Goal: Task Accomplishment & Management: Use online tool/utility

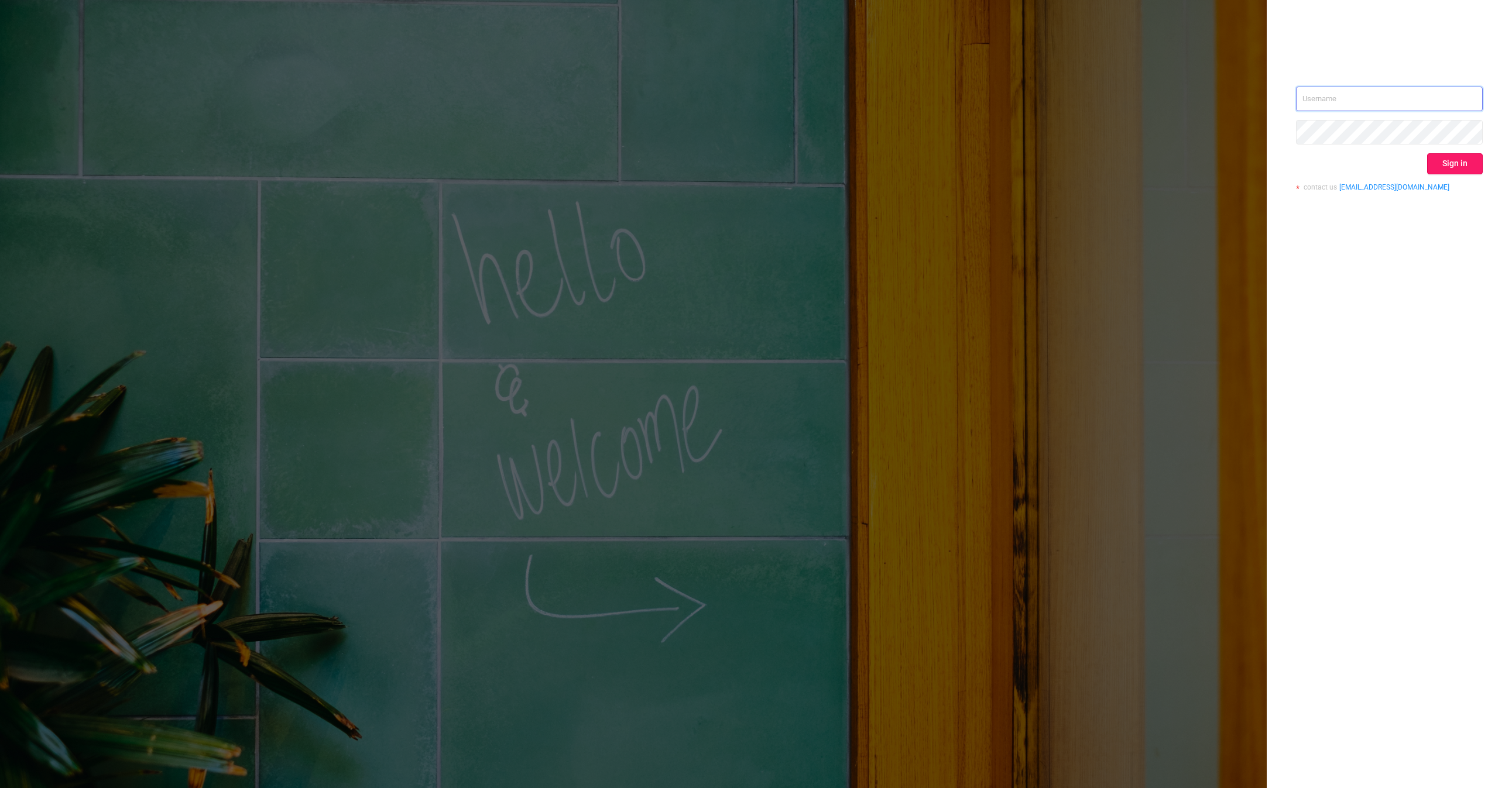
type input "[EMAIL_ADDRESS][DOMAIN_NAME]"
click at [1472, 162] on button "Sign in" at bounding box center [1454, 163] width 56 height 21
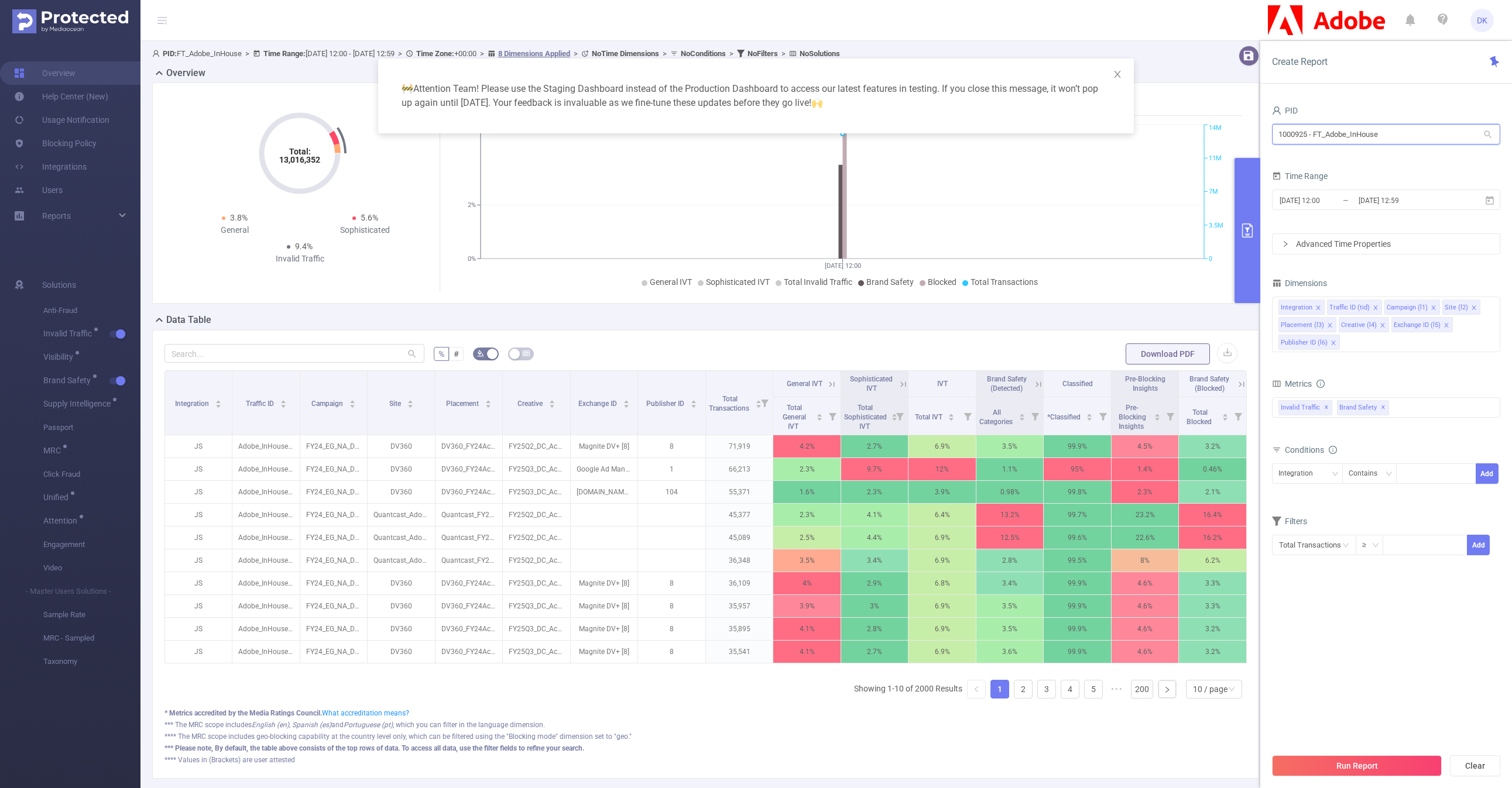
drag, startPoint x: 1389, startPoint y: 133, endPoint x: 1227, endPoint y: 133, distance: 162.0
click at [1227, 133] on body "DK Overview Help Center (New) Usage Notification Blocking Policy Integrations U…" at bounding box center [756, 394] width 1512 height 788
type input "1001083"
click at [1351, 150] on li "1001083 - DSP_Amazon_Prebid 0" at bounding box center [1385, 159] width 228 height 19
click at [1310, 211] on div "[DATE] 12:00 _ [DATE] 12:59" at bounding box center [1386, 200] width 228 height 28
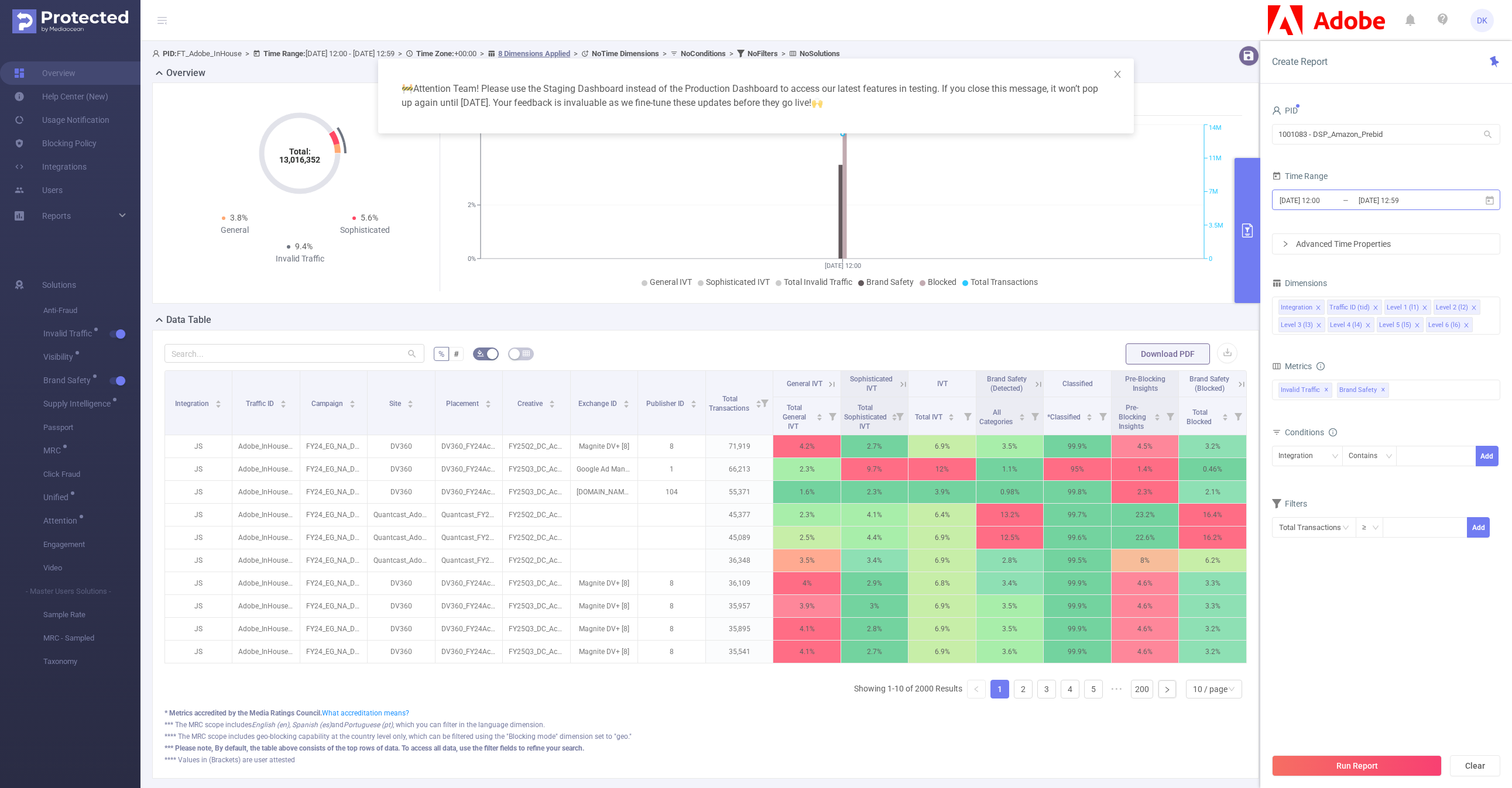
click at [1332, 200] on input "[DATE] 12:00" at bounding box center [1326, 200] width 95 height 16
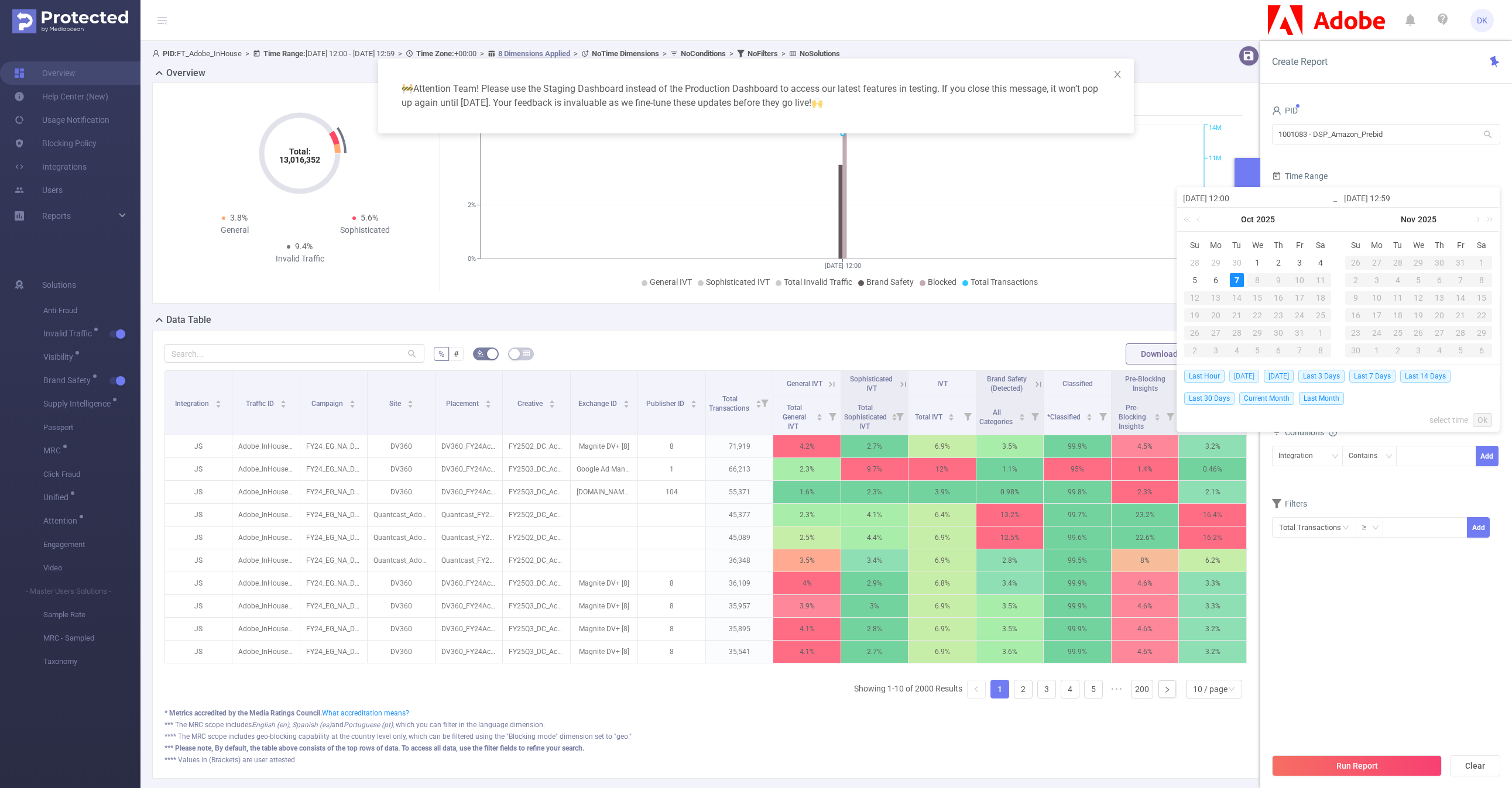
click at [1242, 376] on span "[DATE]" at bounding box center [1243, 376] width 29 height 13
type input "[DATE] 00:00"
type input "[DATE] 23:59"
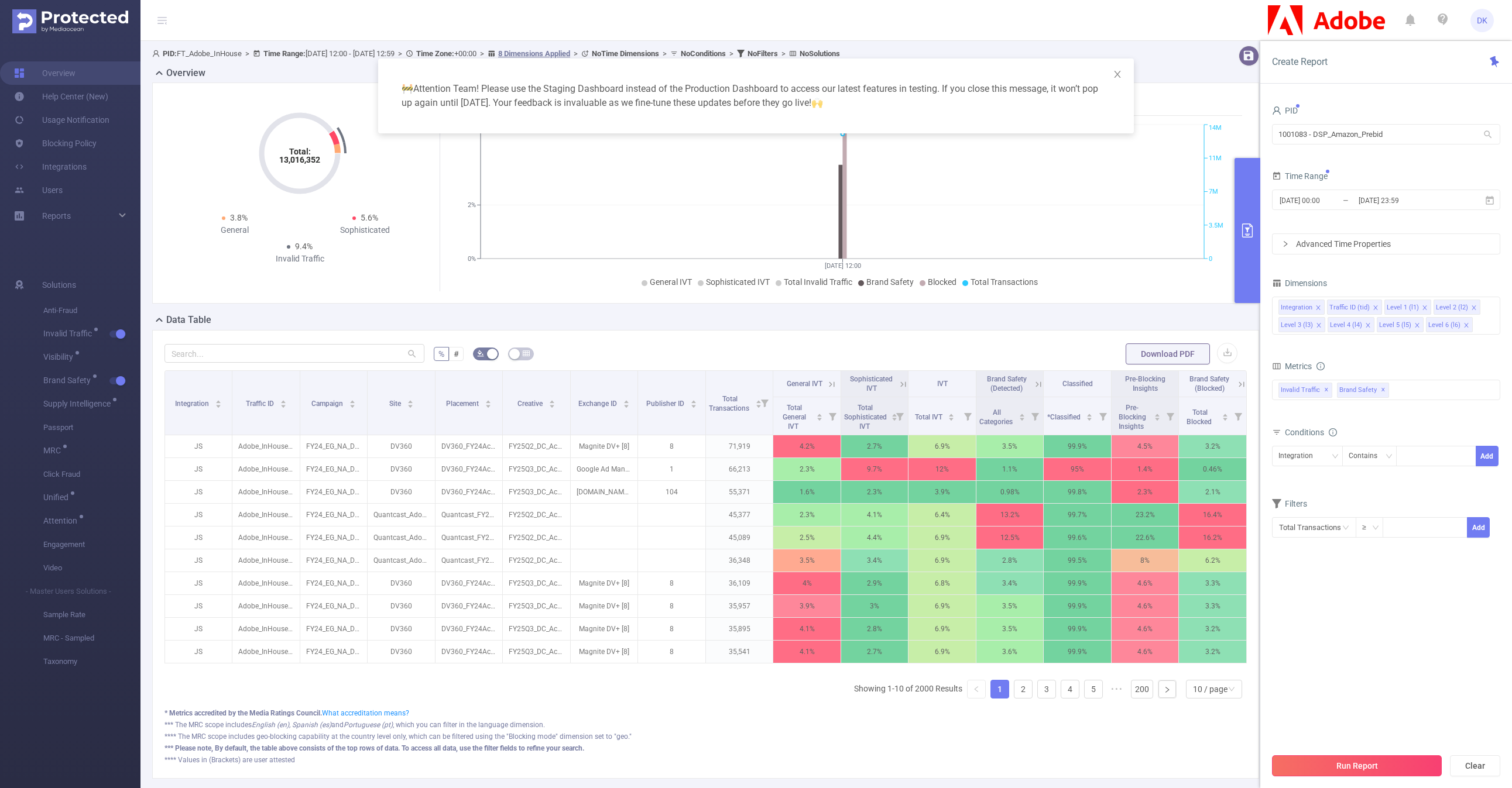
click at [1338, 764] on button "Run Report" at bounding box center [1356, 766] width 170 height 21
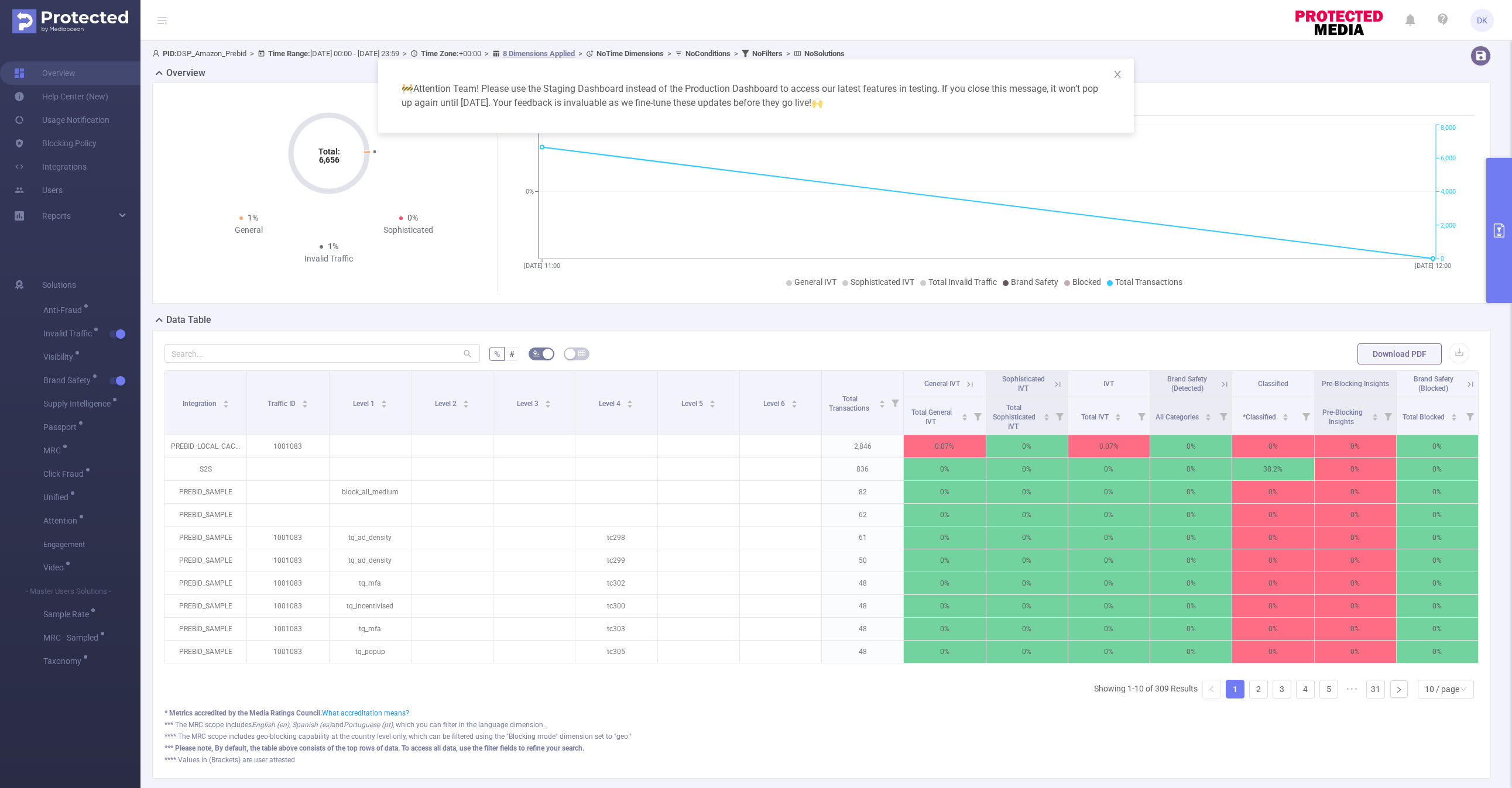
click at [542, 308] on div "🚧 Attention Team! Please use the Staging Dashboard instead of the Production Da…" at bounding box center [756, 394] width 1512 height 788
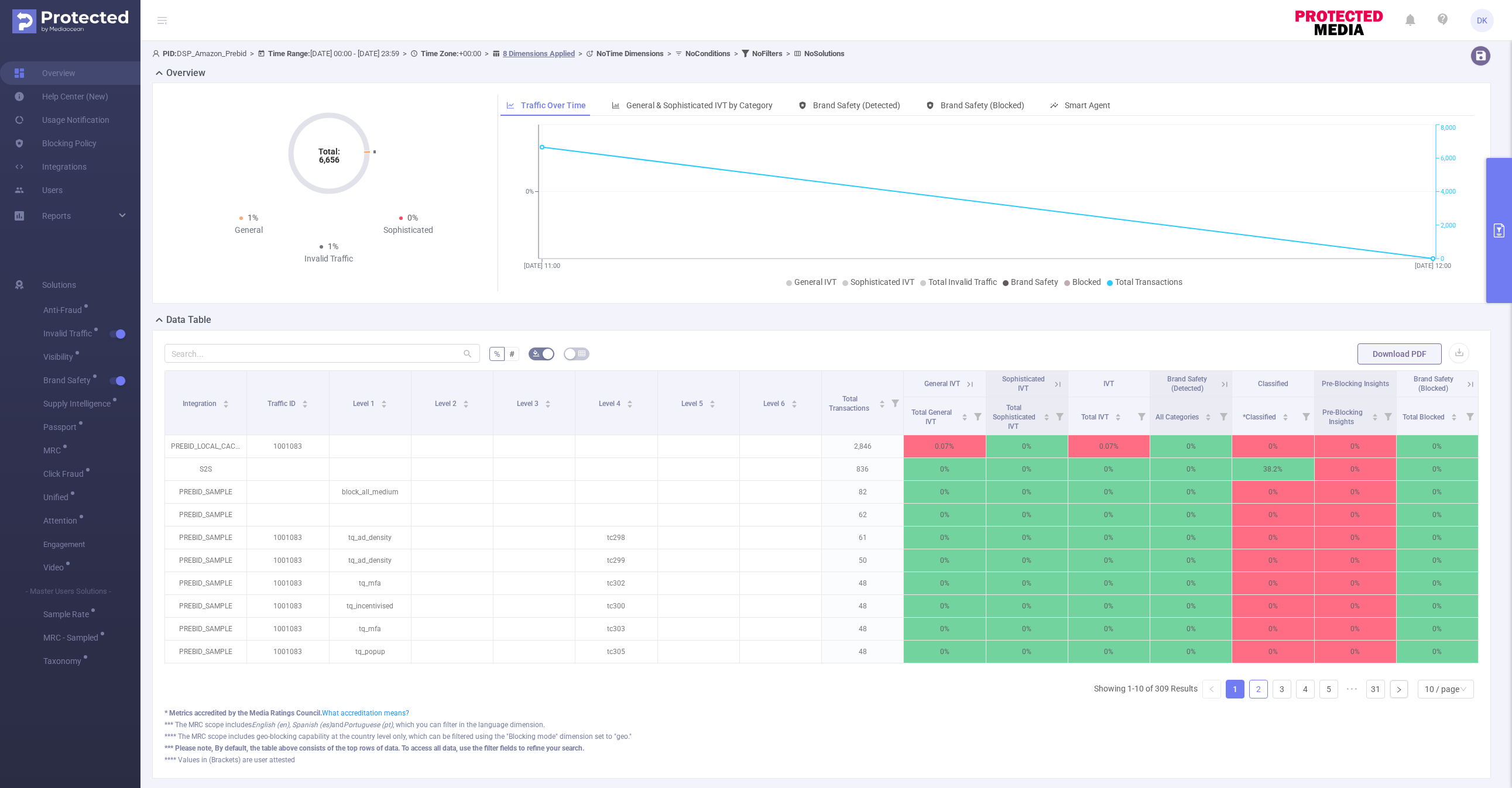
click at [1255, 688] on link "2" at bounding box center [1258, 689] width 17 height 17
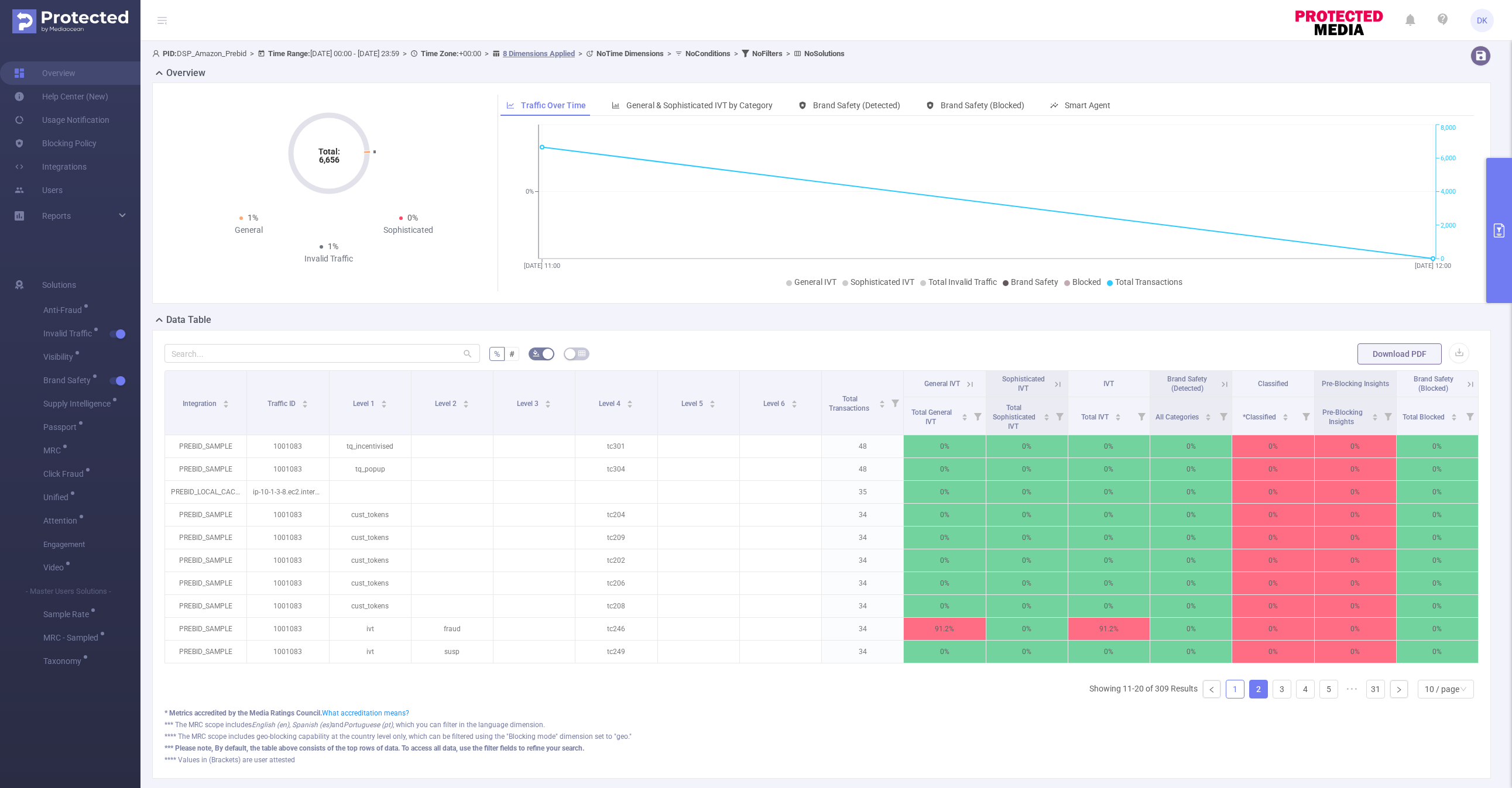
click at [1236, 688] on link "1" at bounding box center [1235, 689] width 17 height 17
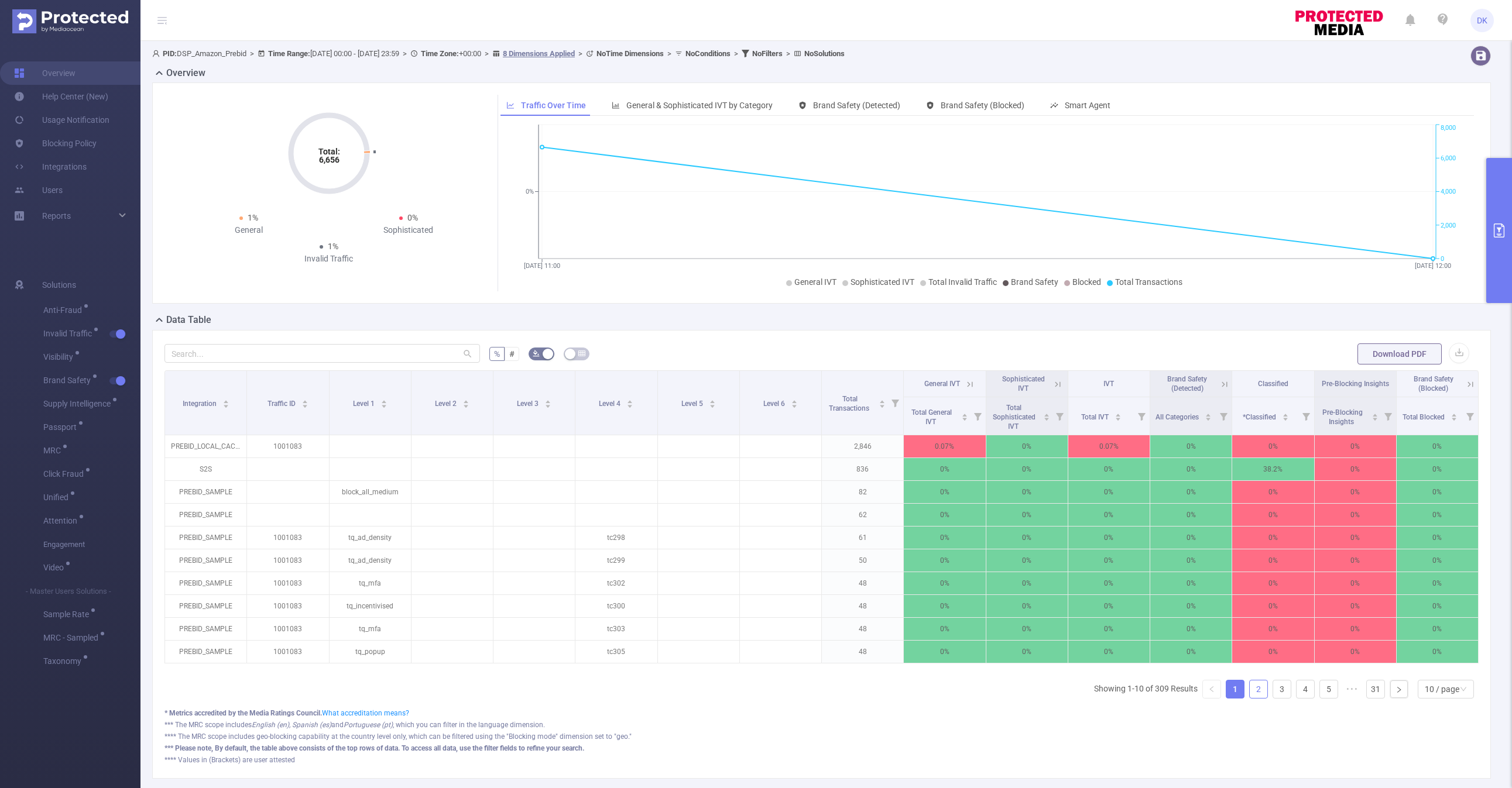
click at [1255, 686] on link "2" at bounding box center [1258, 689] width 17 height 17
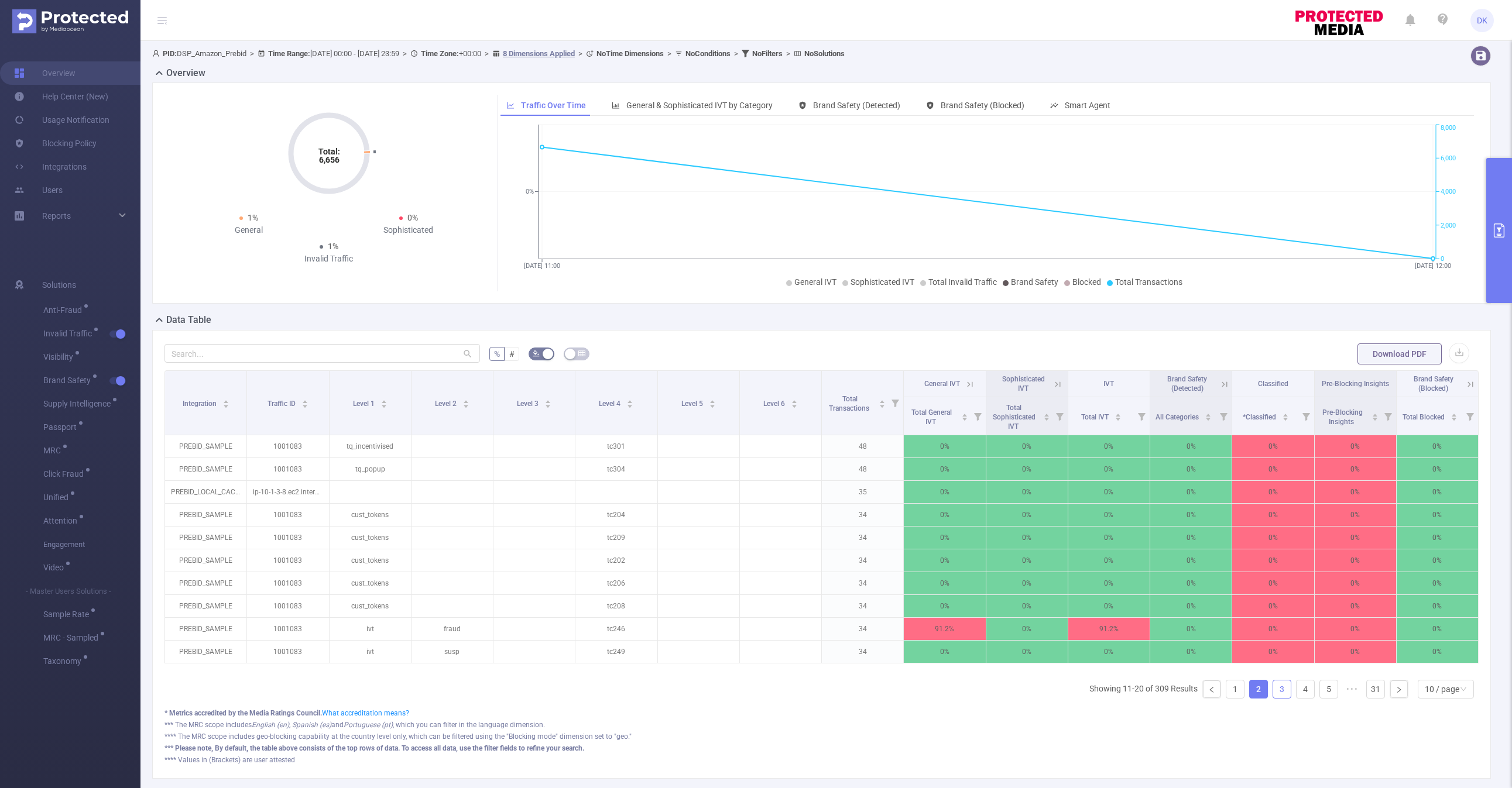
click at [1287, 686] on link "3" at bounding box center [1281, 689] width 17 height 17
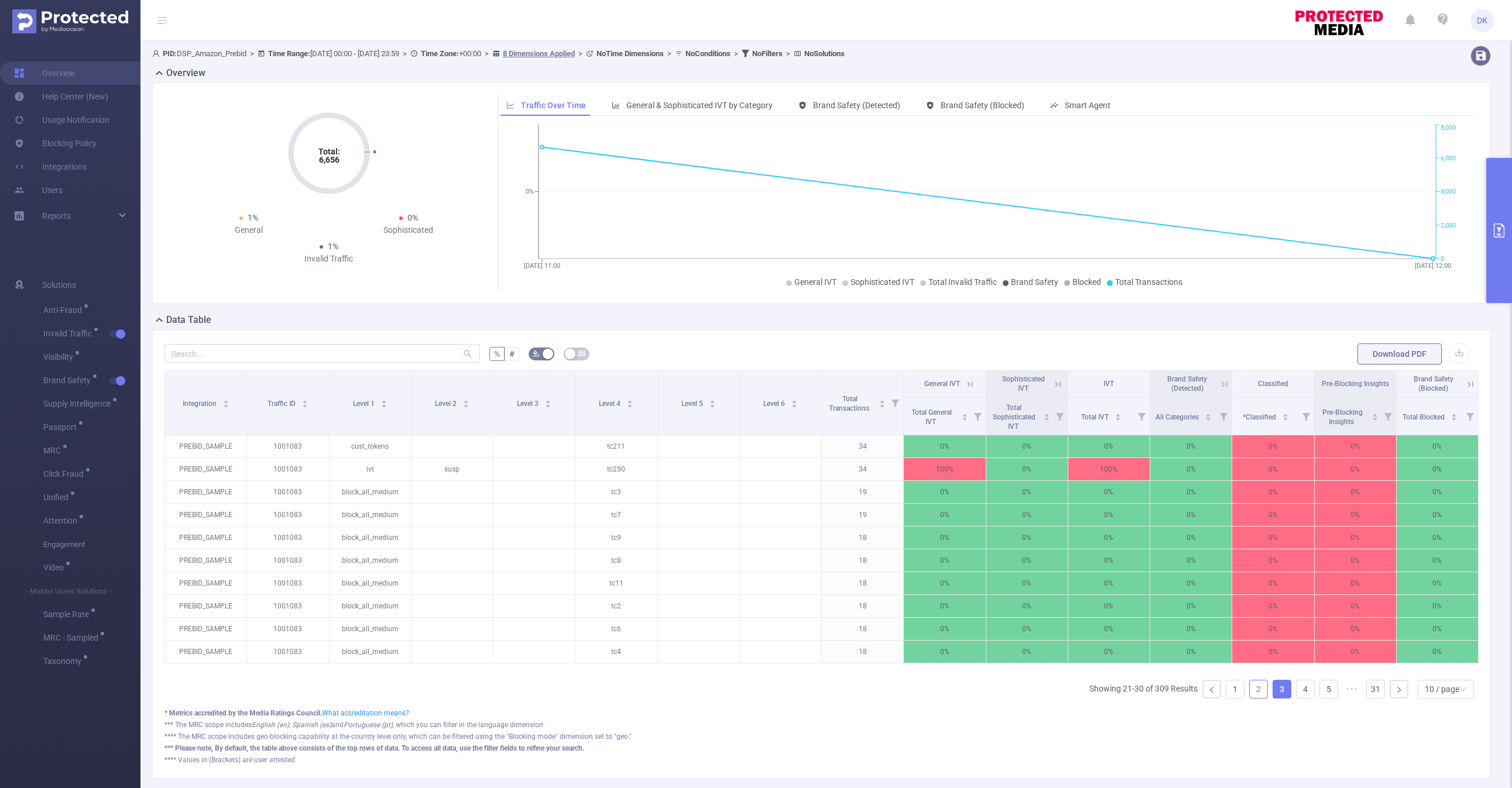
click at [1265, 687] on link "2" at bounding box center [1258, 689] width 17 height 17
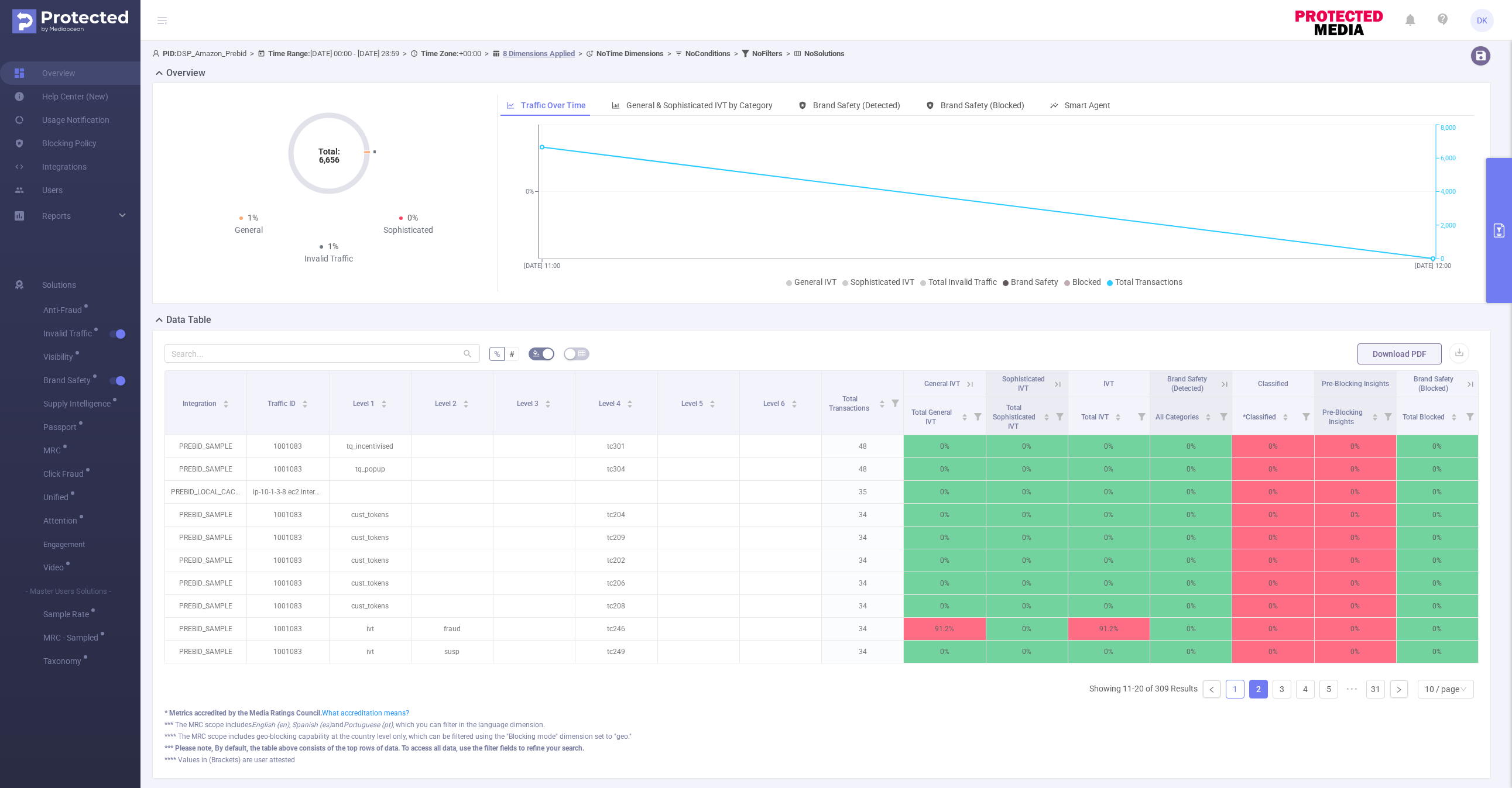
click at [1240, 689] on link "1" at bounding box center [1235, 689] width 17 height 17
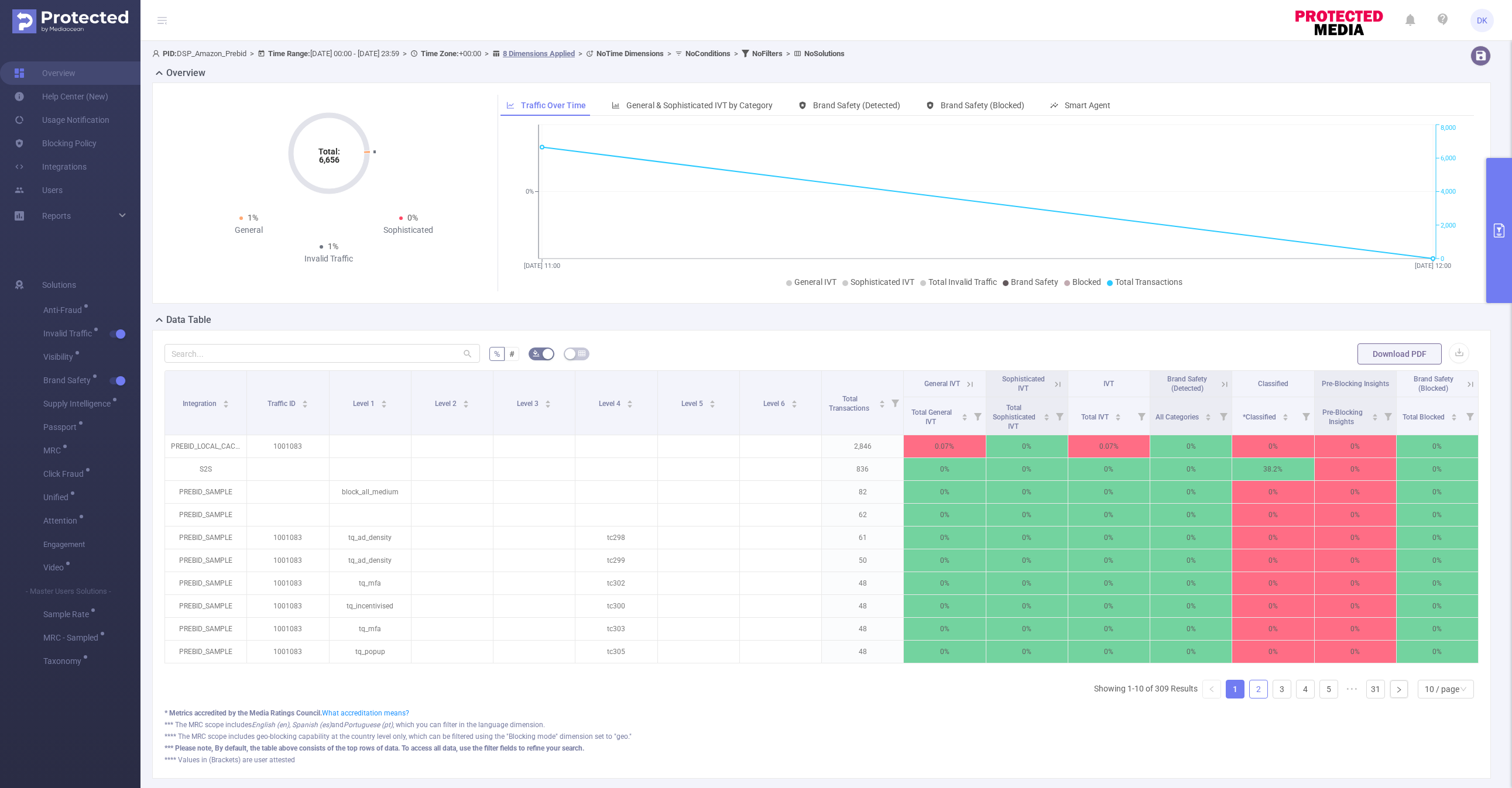
click at [1259, 688] on link "2" at bounding box center [1258, 689] width 17 height 17
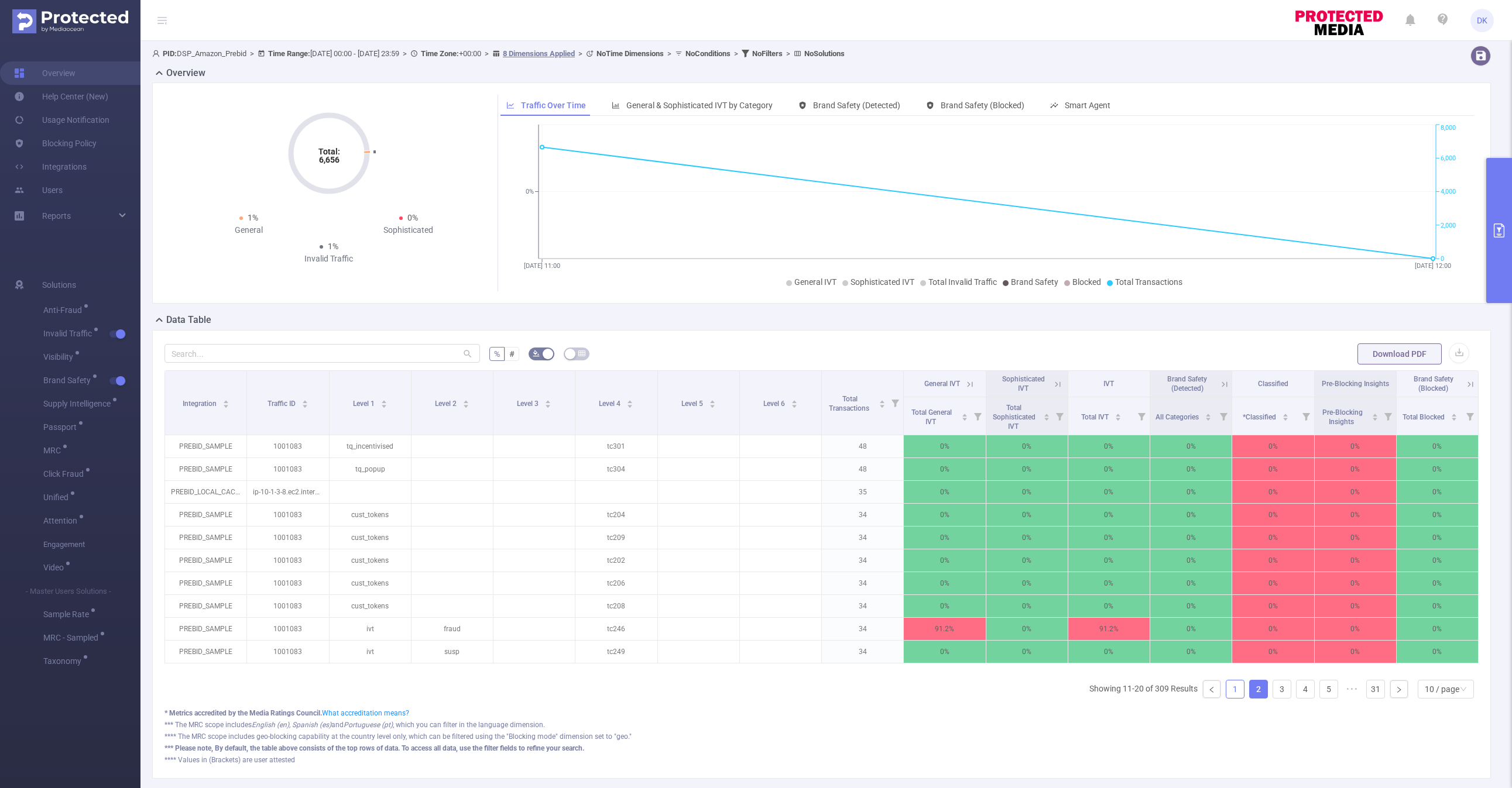
click at [1235, 689] on link "1" at bounding box center [1235, 689] width 17 height 17
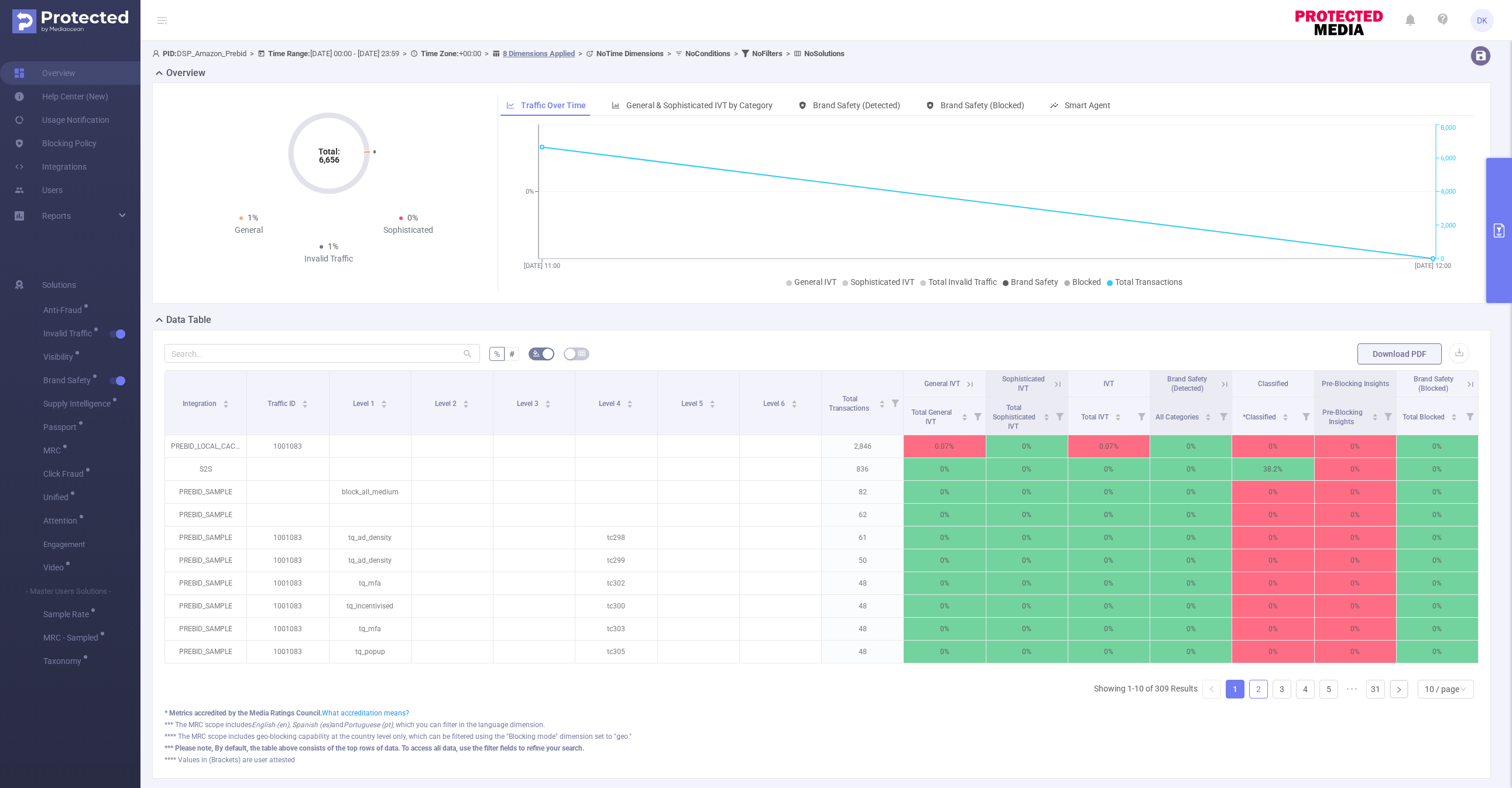
click at [1257, 691] on link "2" at bounding box center [1258, 689] width 17 height 17
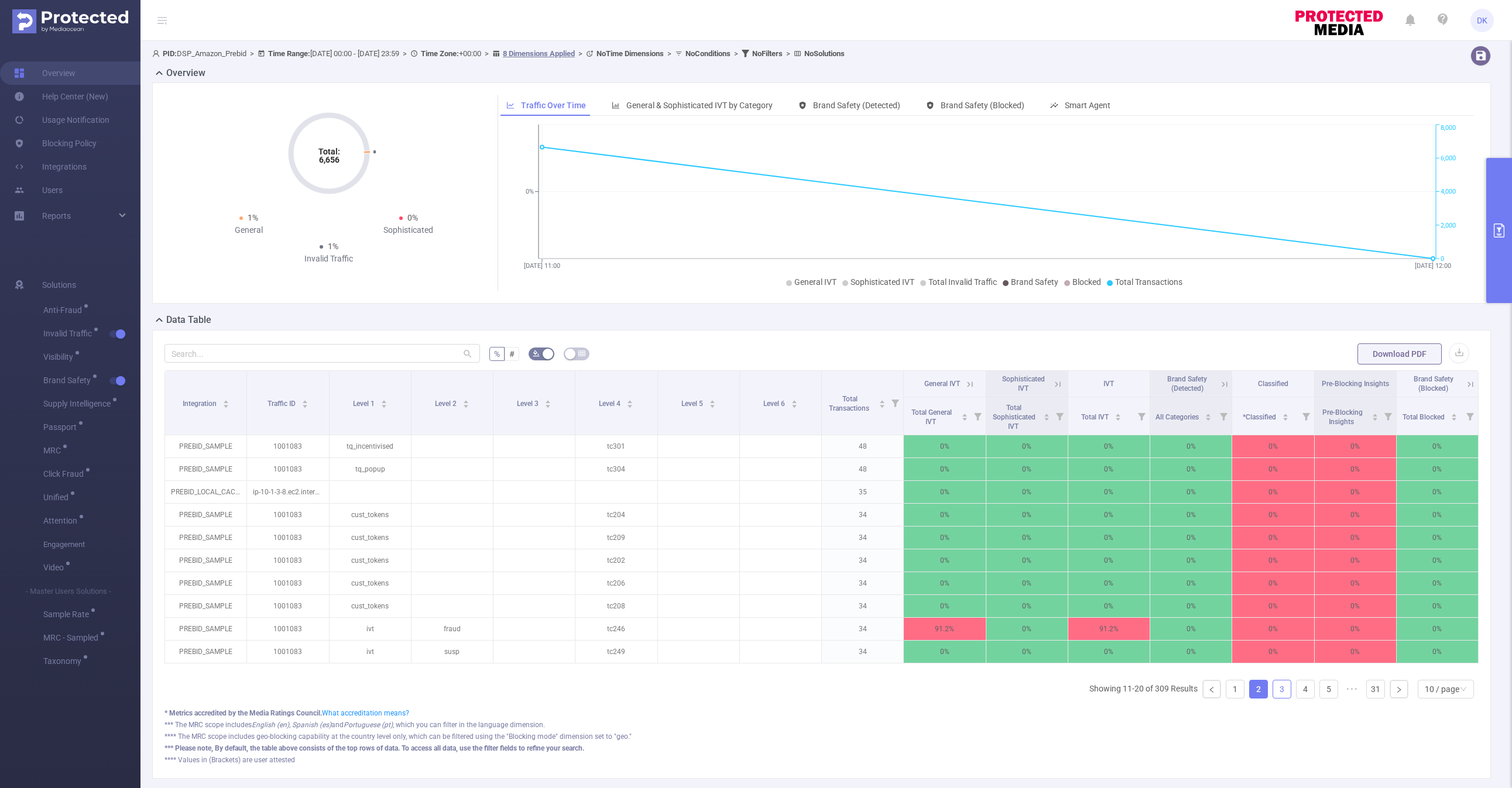
click at [1282, 688] on link "3" at bounding box center [1281, 689] width 17 height 17
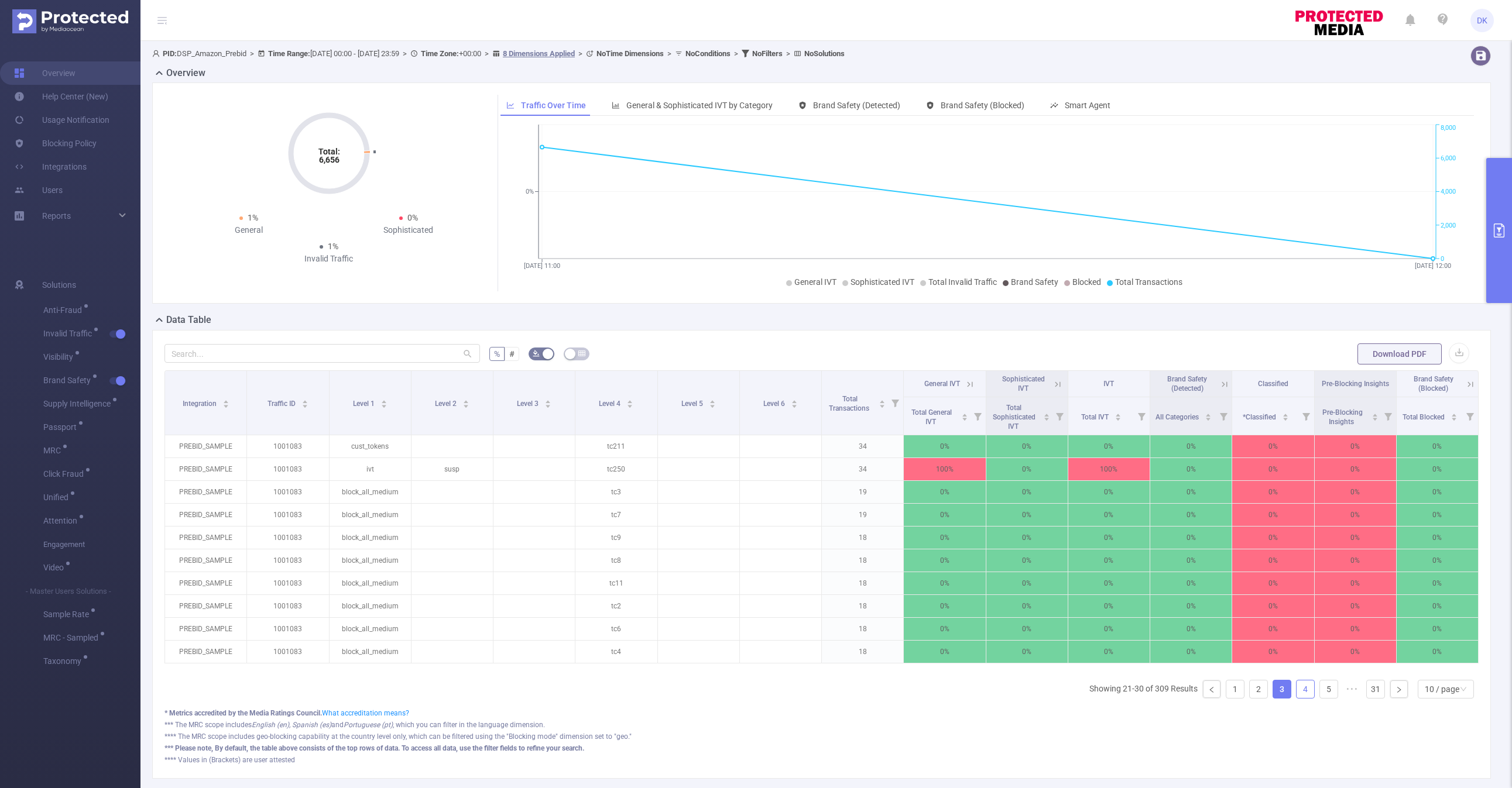
click at [1303, 688] on link "4" at bounding box center [1305, 689] width 17 height 17
click at [1213, 687] on link "1" at bounding box center [1211, 689] width 17 height 17
